Goal: Information Seeking & Learning: Understand process/instructions

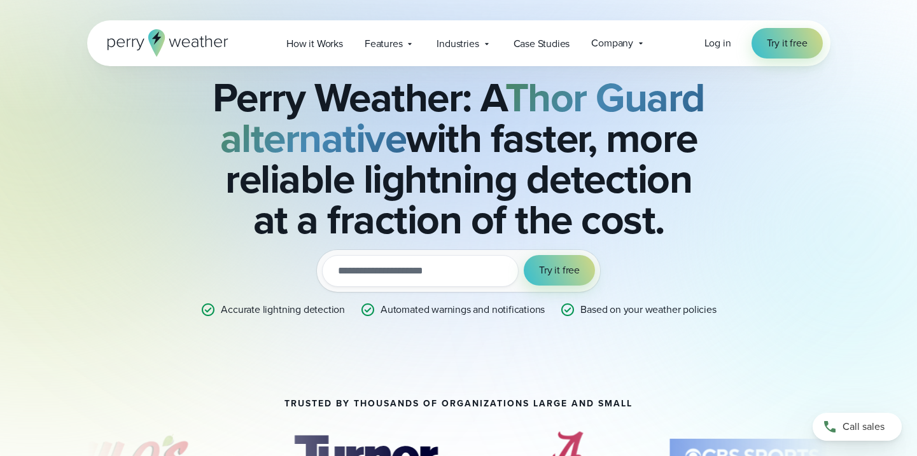
scroll to position [49, 0]
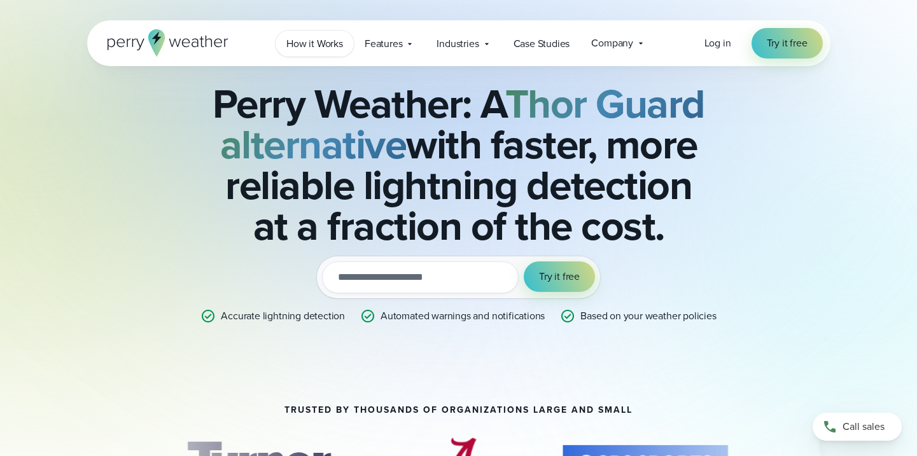
click at [319, 44] on span "How it Works" at bounding box center [314, 43] width 57 height 15
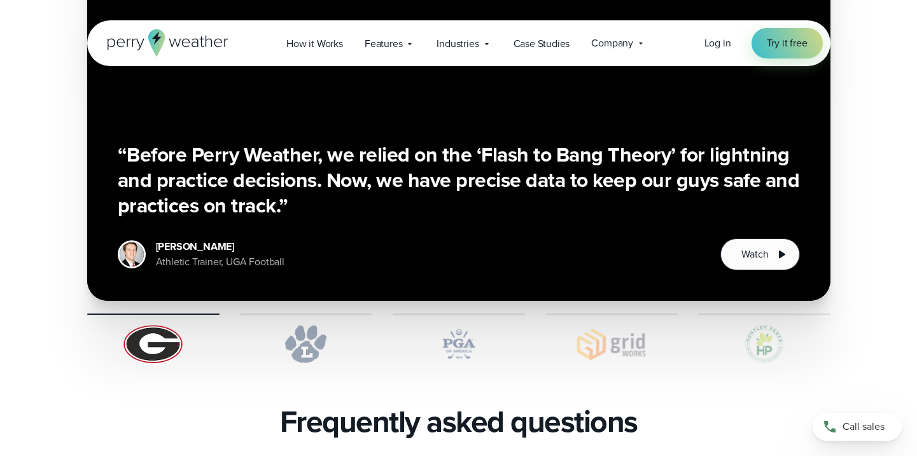
scroll to position [2448, 0]
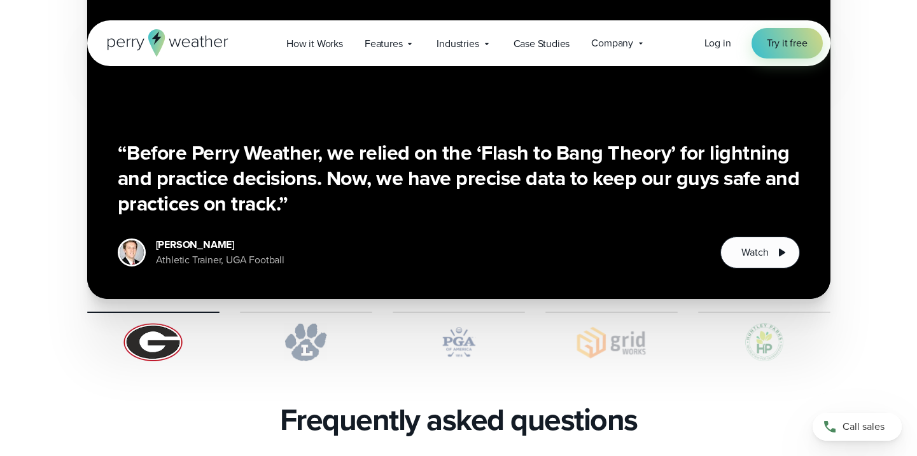
click at [298, 323] on img at bounding box center [306, 342] width 132 height 38
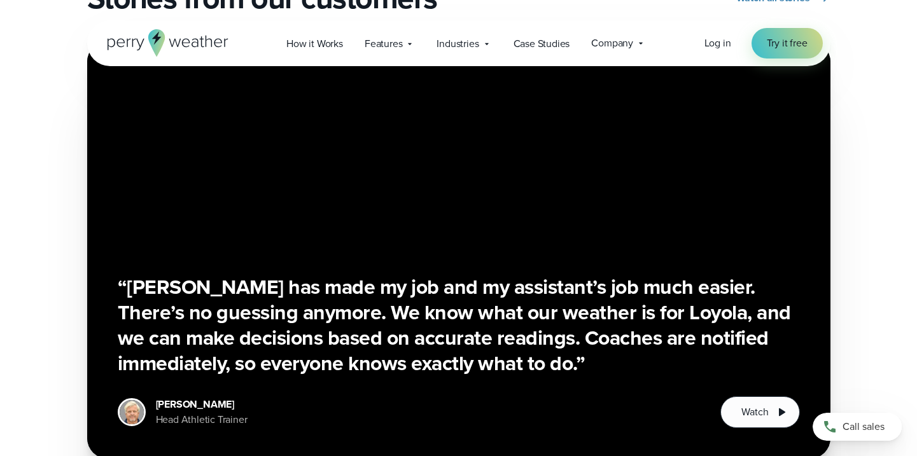
scroll to position [2305, 0]
